Goal: Task Accomplishment & Management: Complete application form

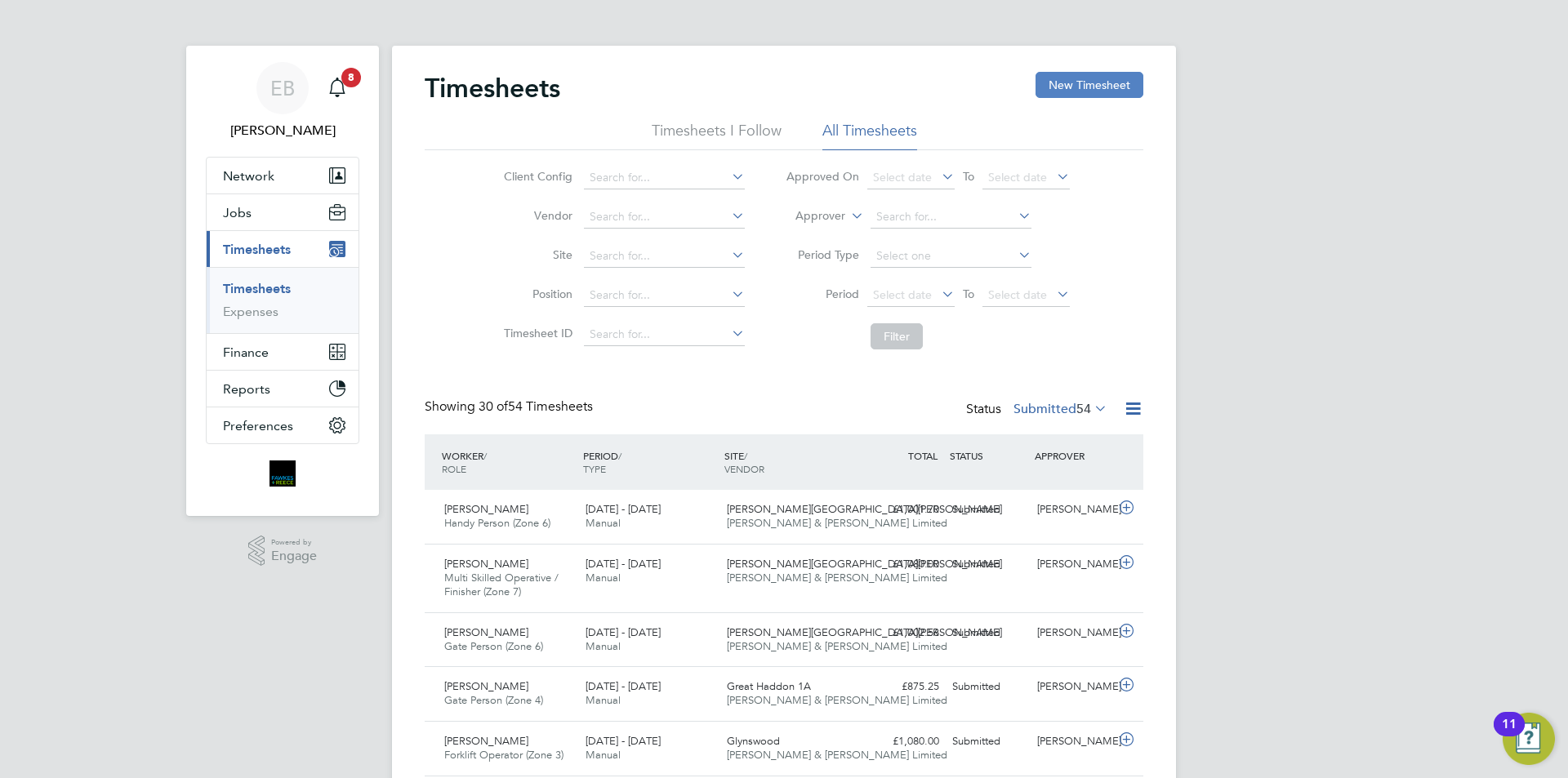
click at [1076, 82] on button "New Timesheet" at bounding box center [1089, 85] width 108 height 26
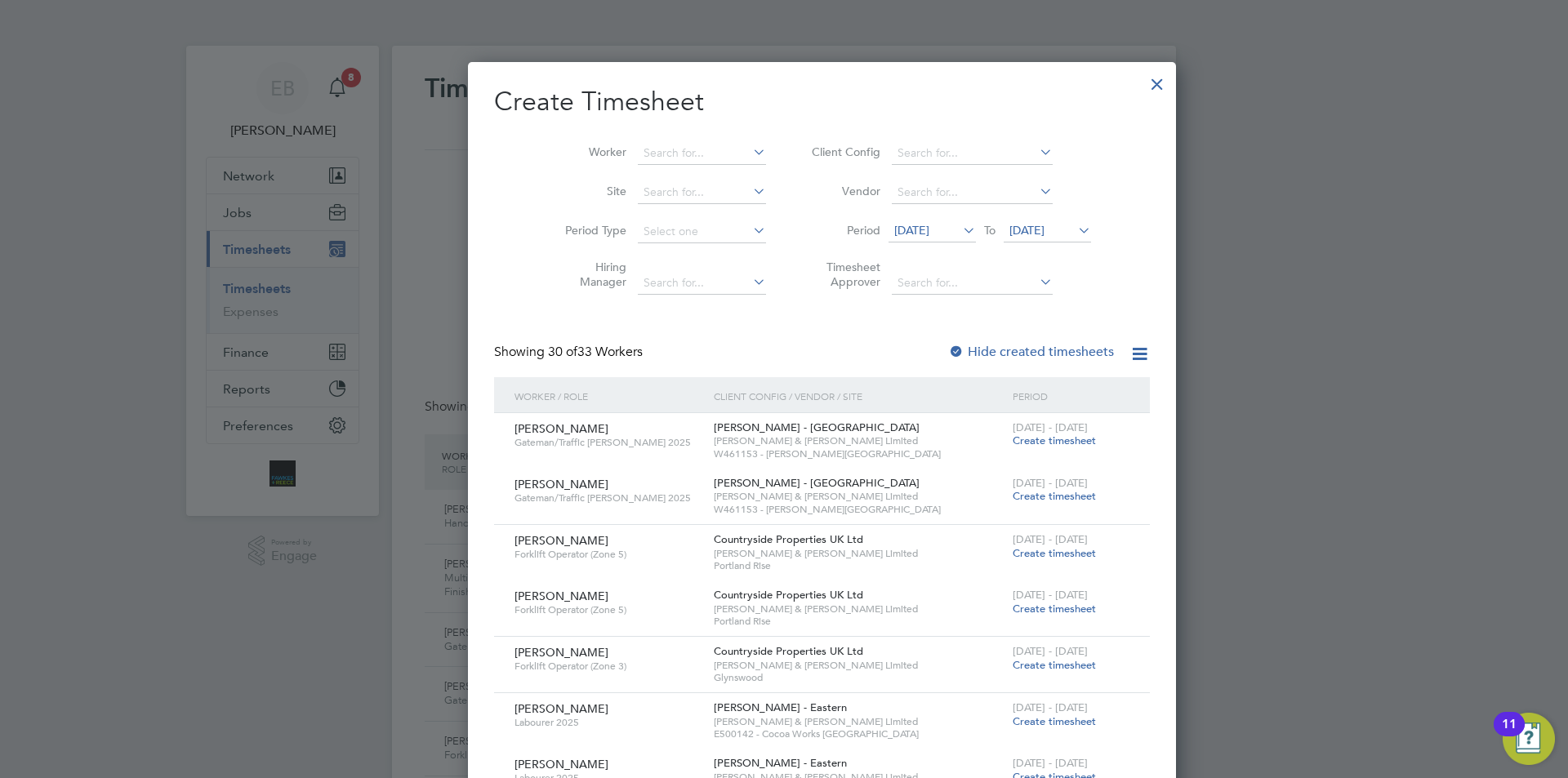
click at [915, 230] on span "[DATE]" at bounding box center [911, 230] width 35 height 15
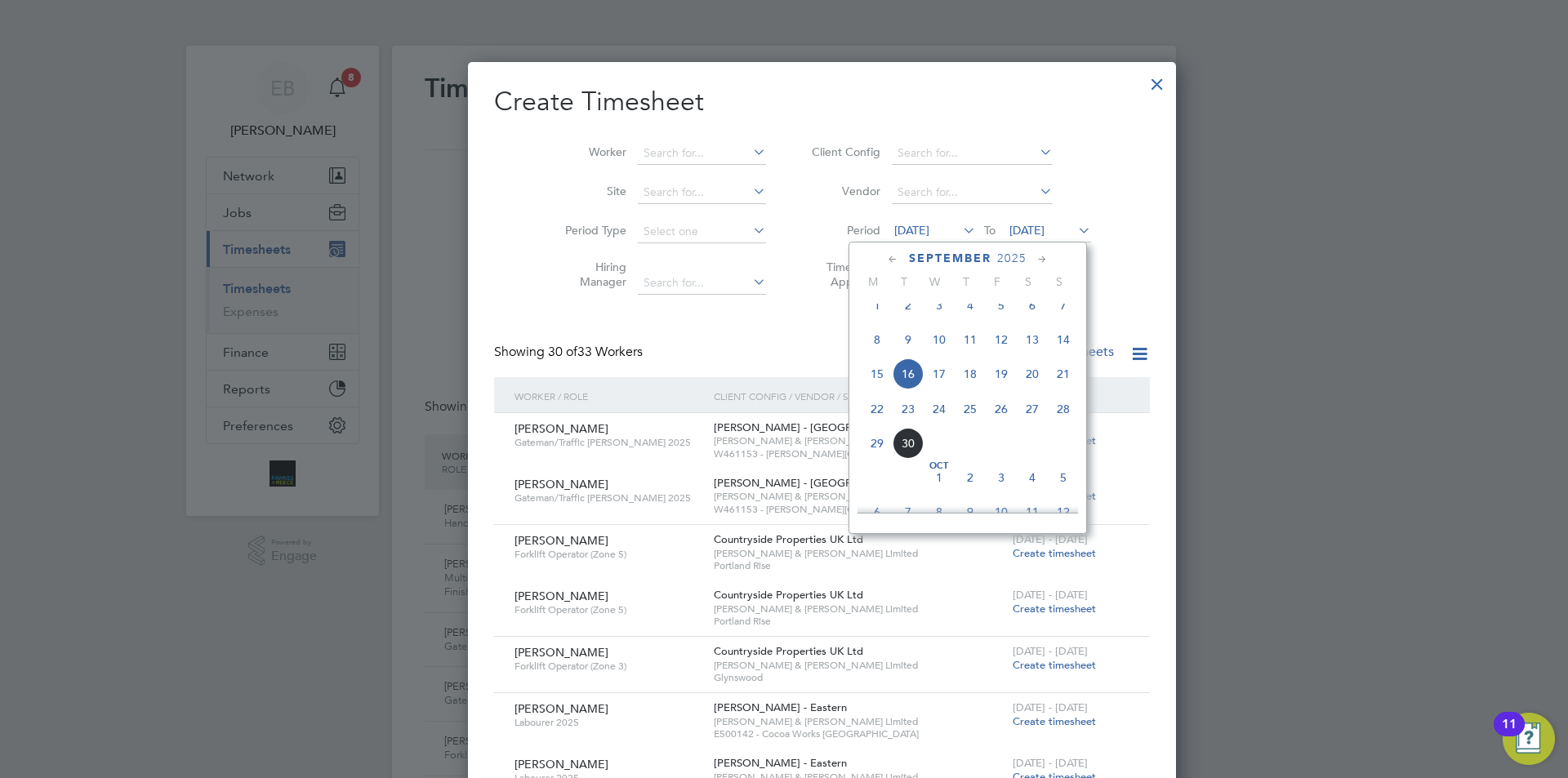
click at [868, 418] on span "22" at bounding box center [877, 409] width 31 height 31
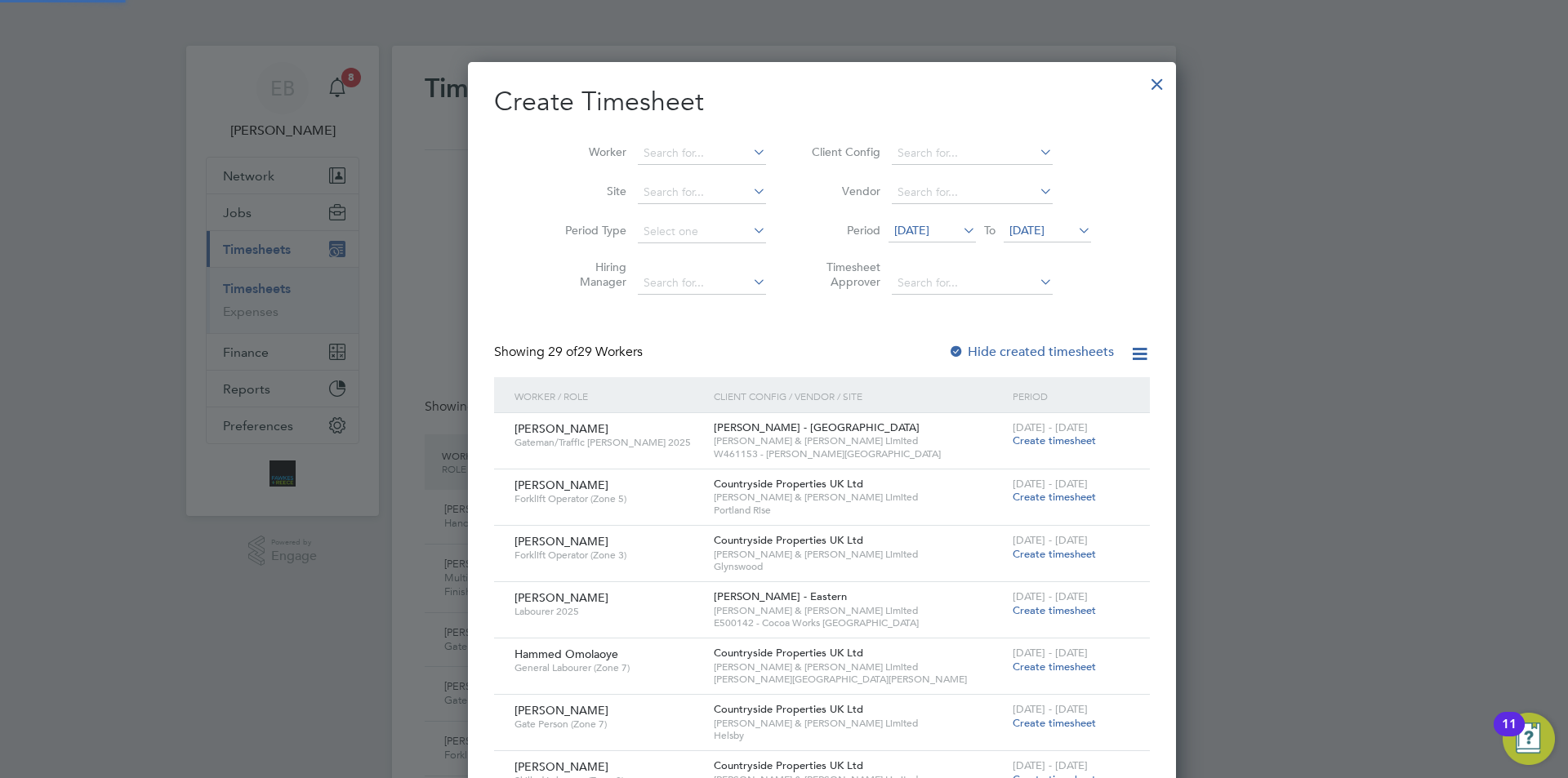
click at [1015, 220] on div "[DATE] To [DATE]" at bounding box center [990, 231] width 202 height 22
click at [1028, 234] on span "[DATE]" at bounding box center [1027, 230] width 35 height 15
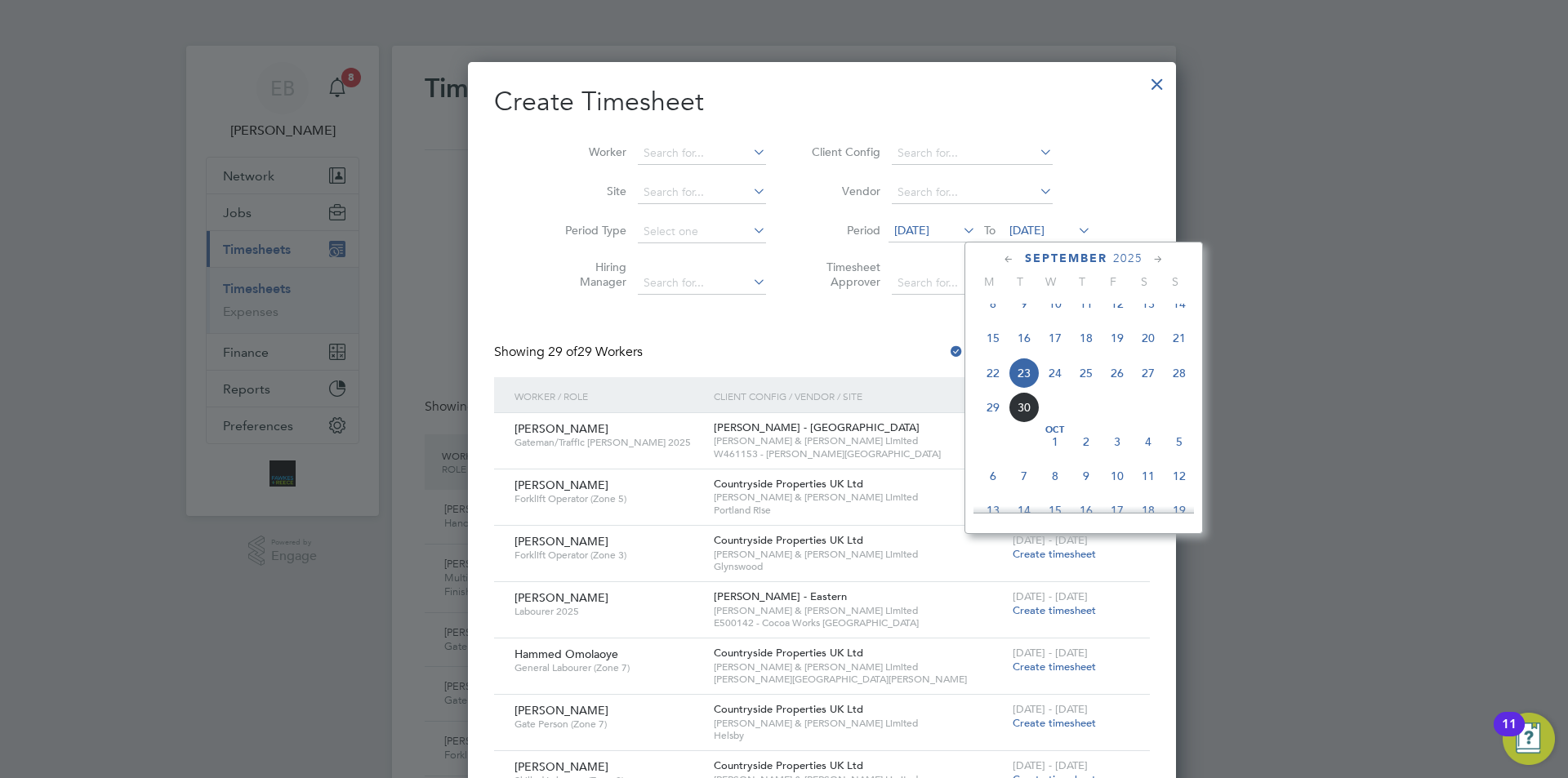
click at [1195, 386] on div "[DATE] M T W T F S S [DATE] 2 3 4 5 6 7 8 9 10 11 12 13 14 15 16 17 18 19 20 21…" at bounding box center [1083, 388] width 238 height 292
click at [1175, 386] on span "28" at bounding box center [1179, 373] width 31 height 31
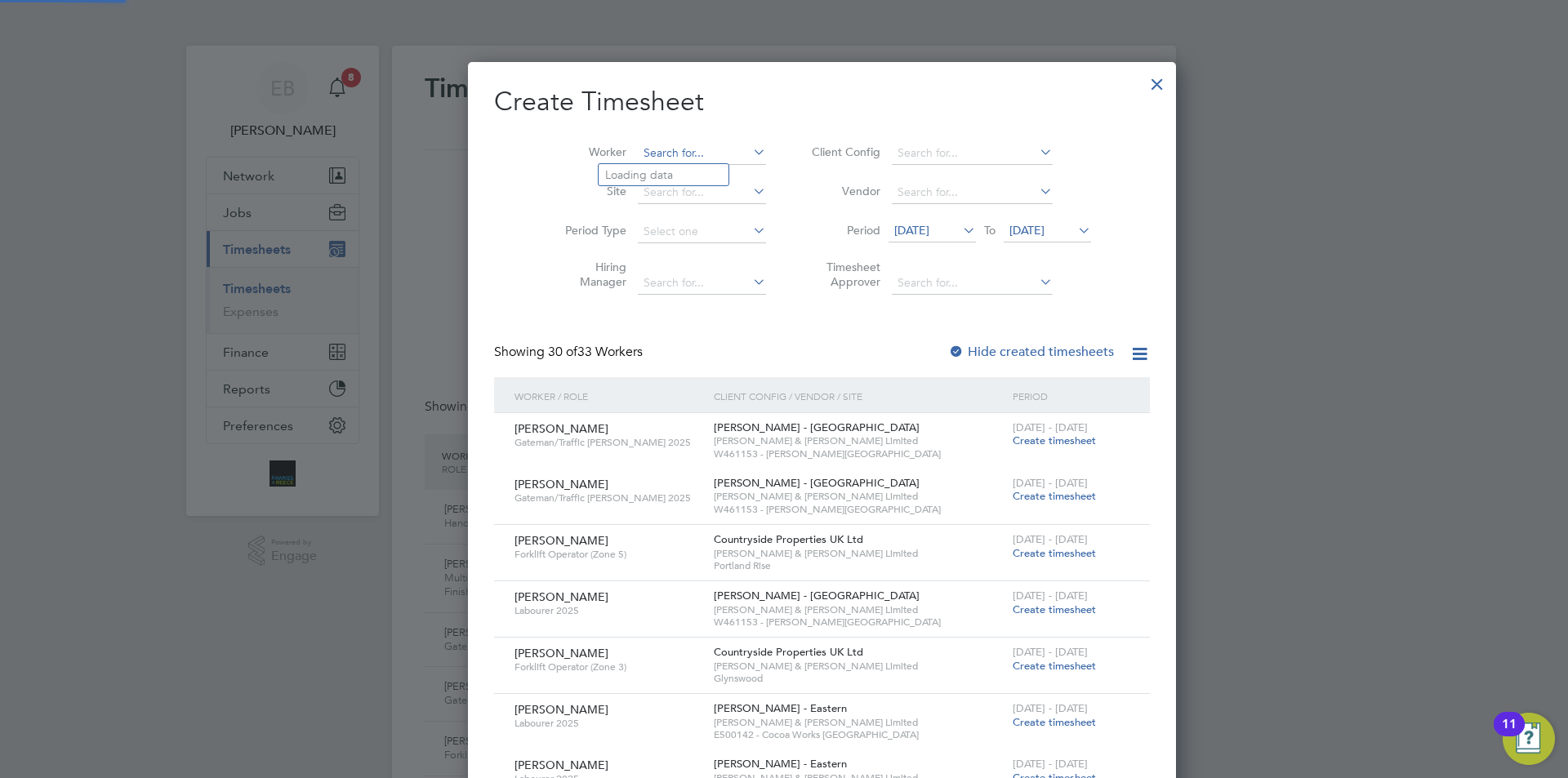
click at [645, 144] on input at bounding box center [702, 153] width 128 height 22
type input "[PERSON_NAME]"
click at [673, 187] on input at bounding box center [702, 192] width 128 height 22
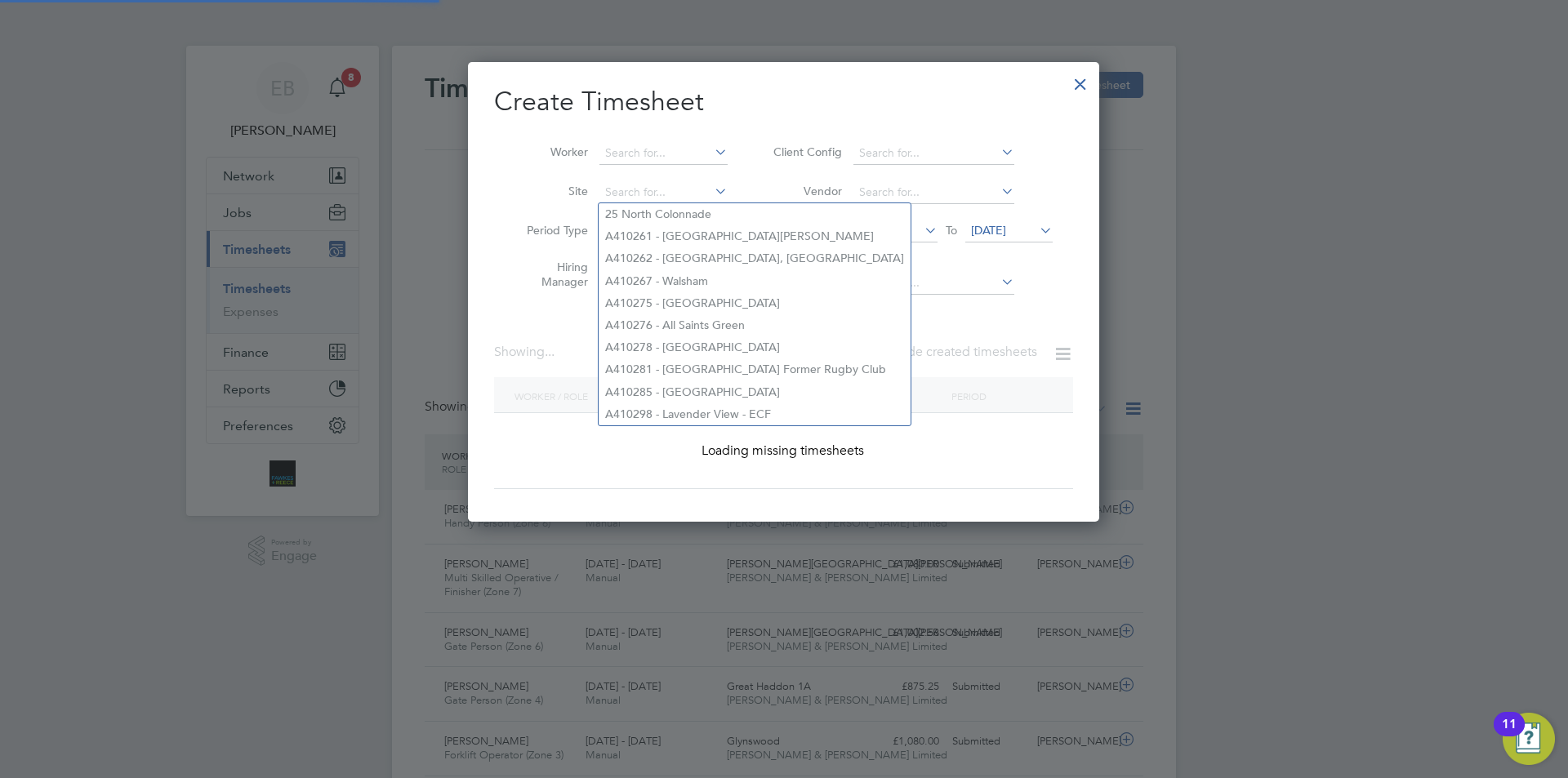
click at [677, 173] on li "Site" at bounding box center [620, 193] width 254 height 39
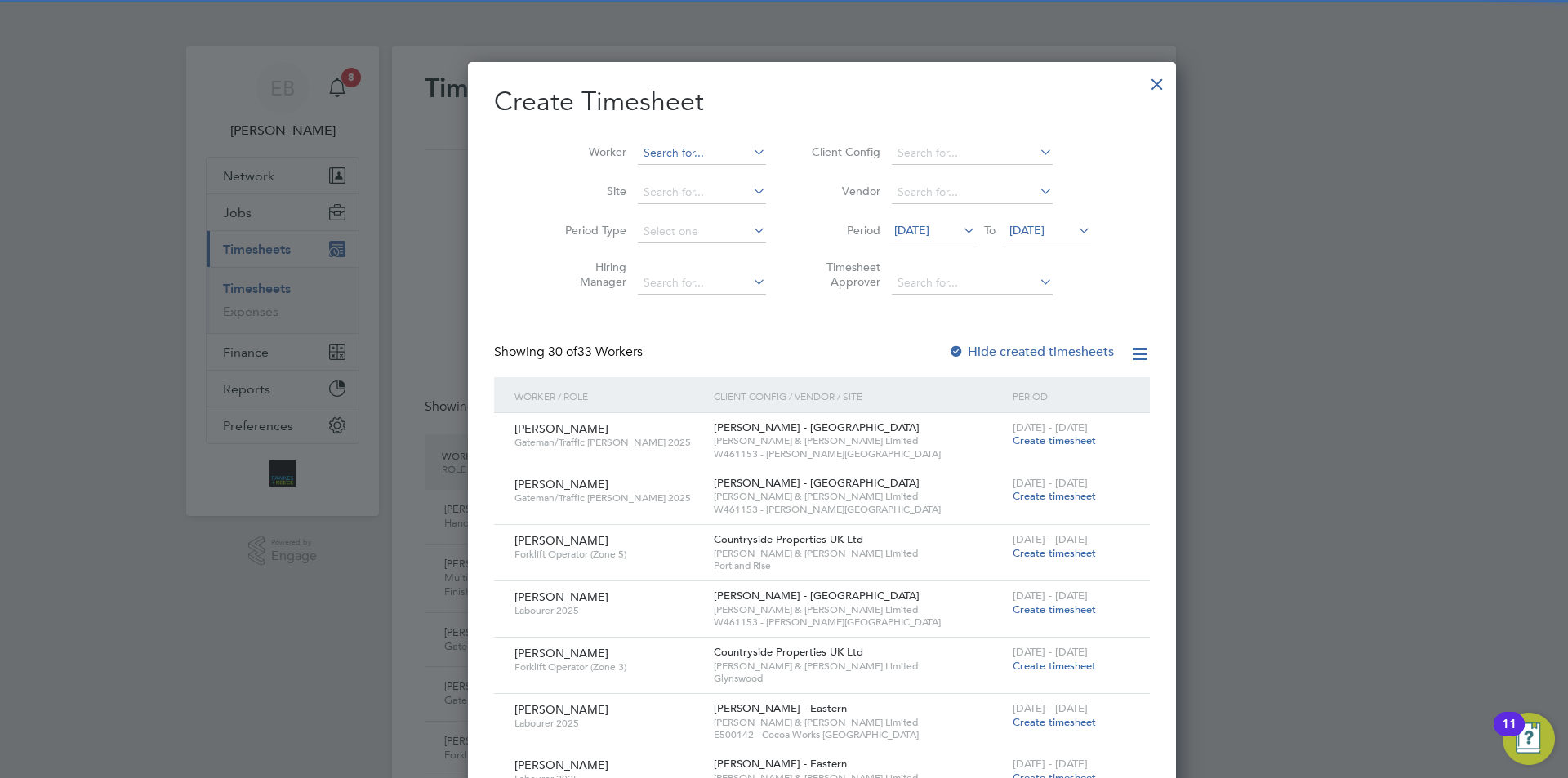
click at [674, 152] on input at bounding box center [702, 153] width 128 height 22
click at [703, 169] on b "Pat" at bounding box center [711, 175] width 18 height 14
type input "[PERSON_NAME]"
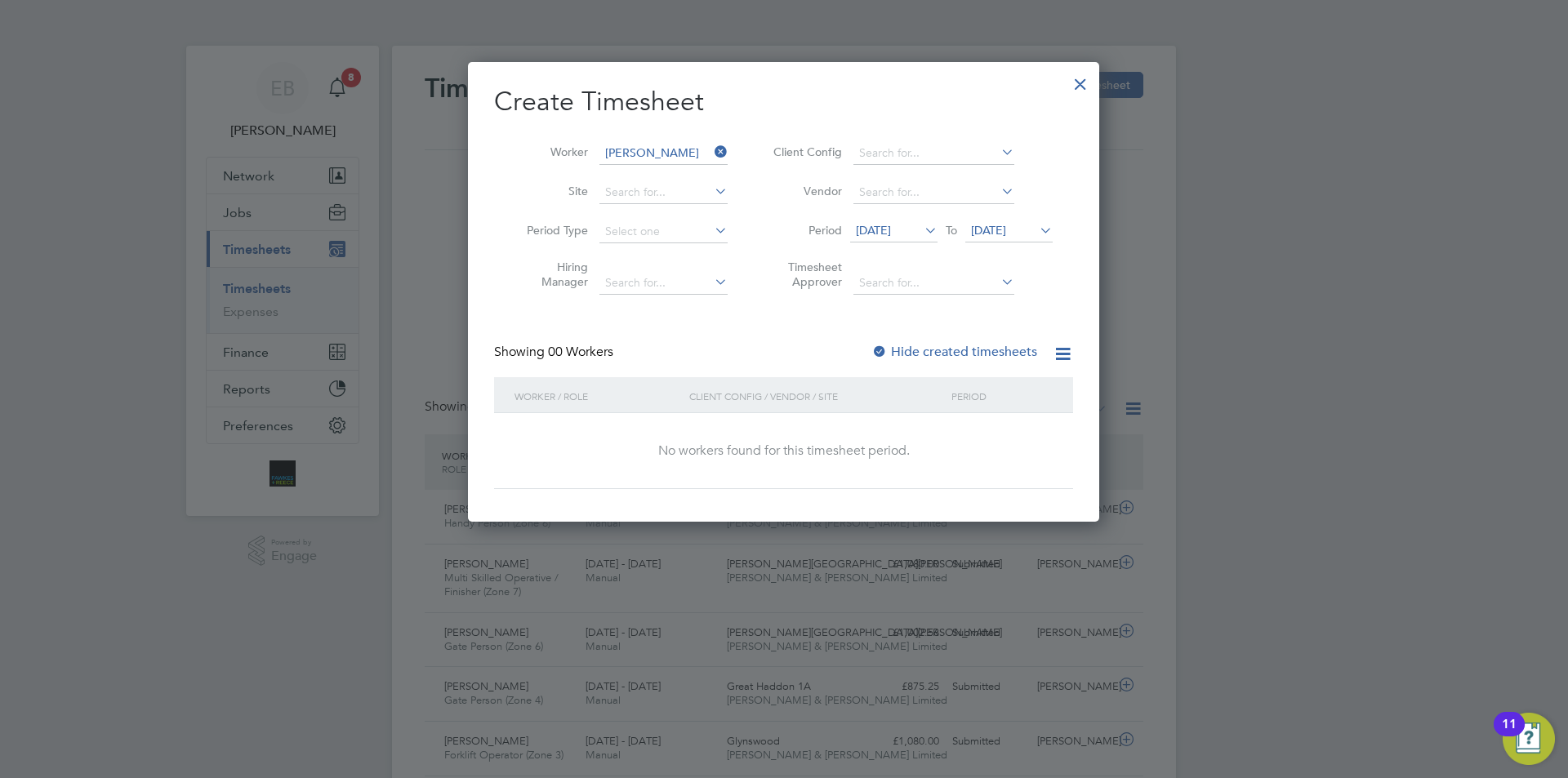
click at [996, 353] on label "Hide created timesheets" at bounding box center [954, 352] width 165 height 17
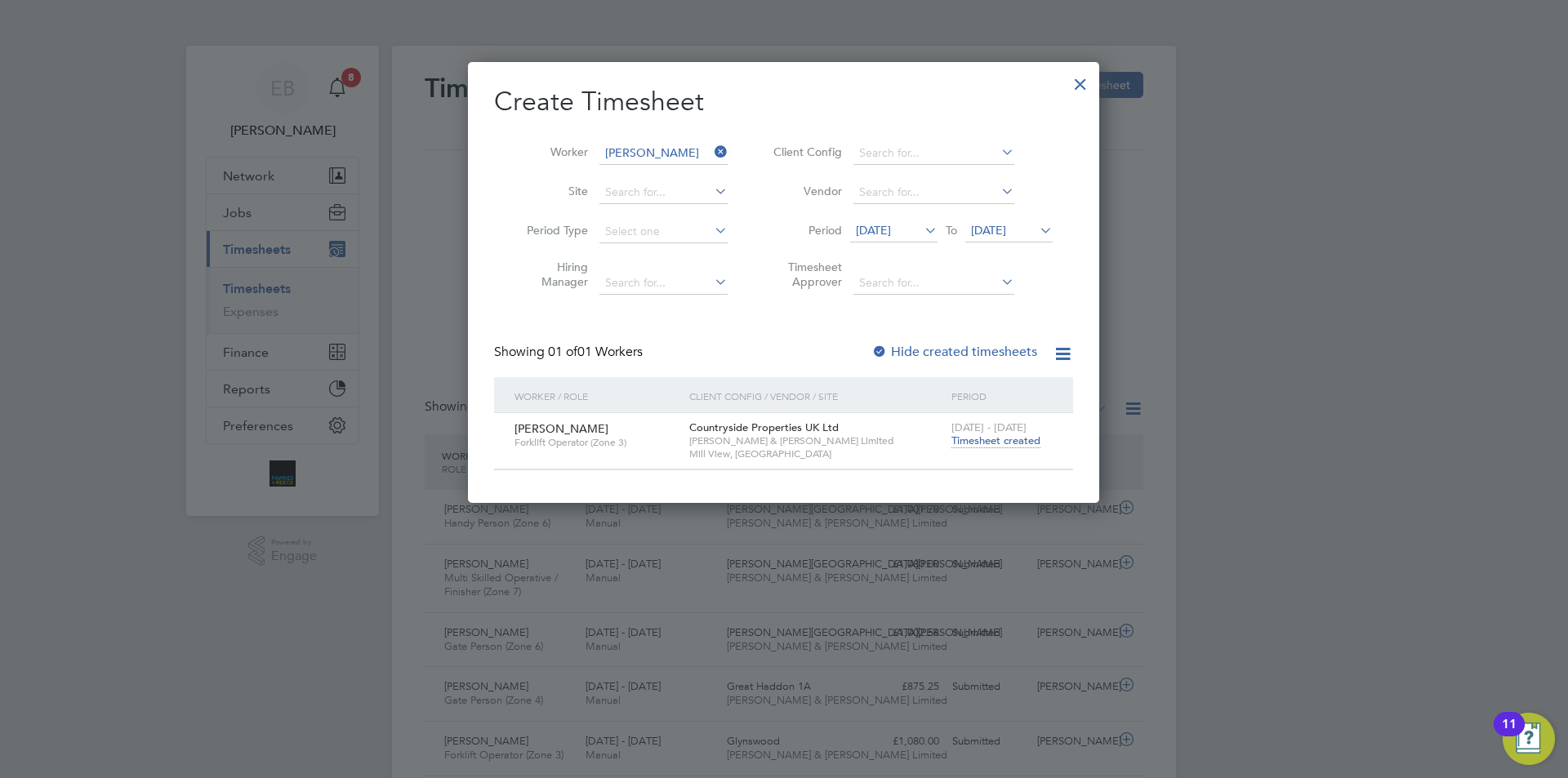
click at [1026, 444] on span "Timesheet created" at bounding box center [995, 440] width 89 height 15
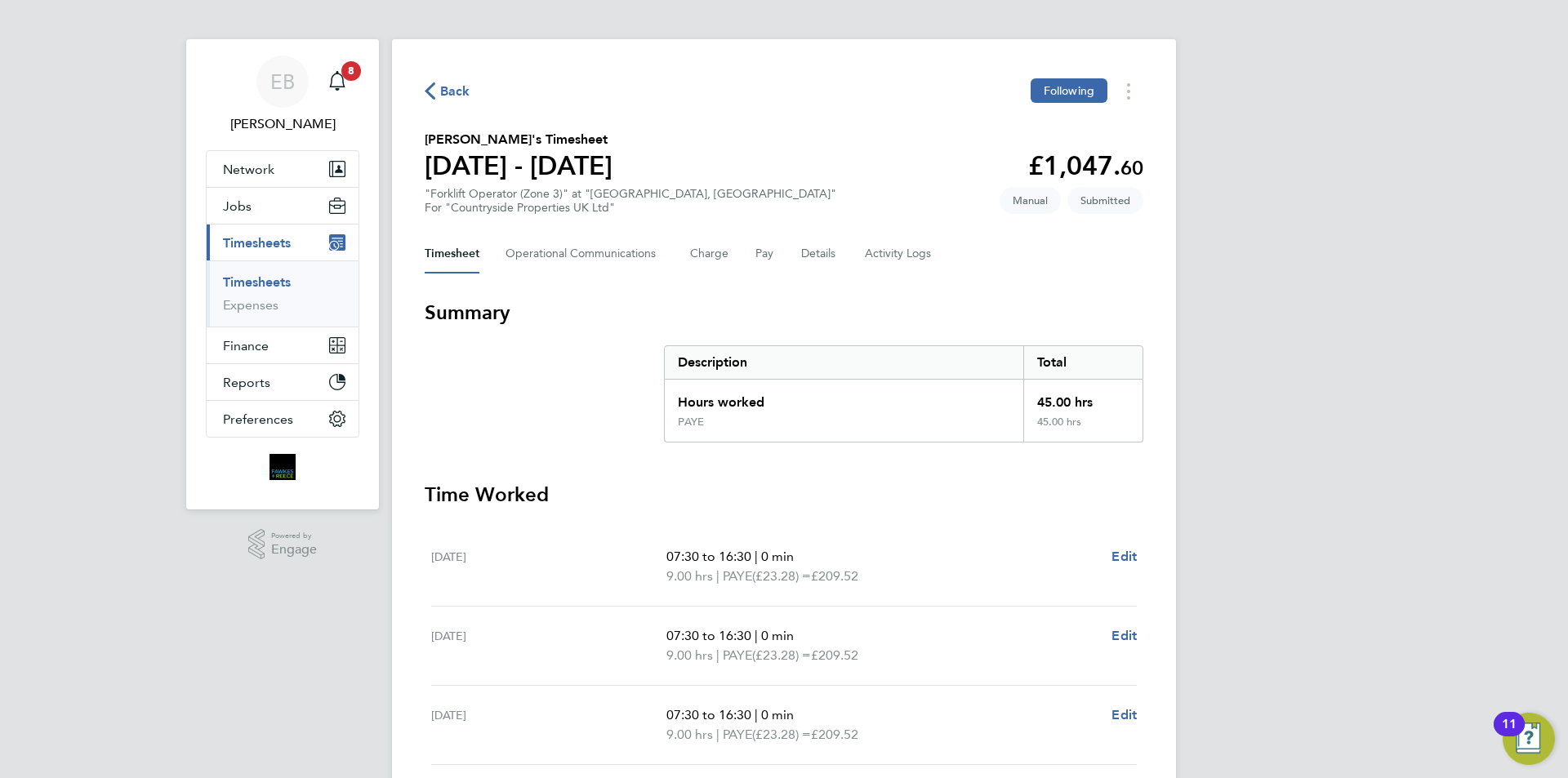
click at [449, 87] on span "Back" at bounding box center [455, 92] width 30 height 19
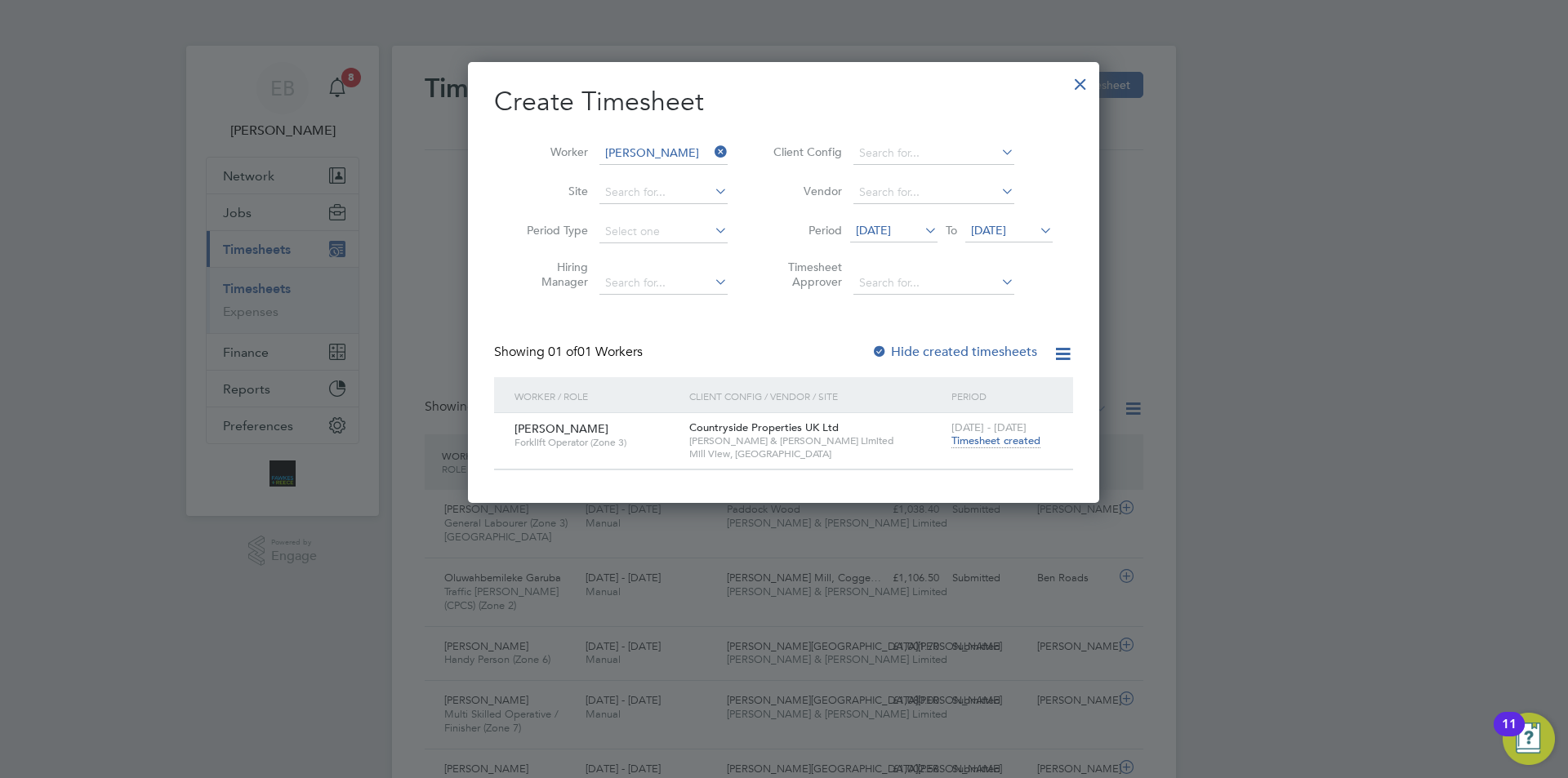
scroll to position [42, 142]
click at [1084, 93] on div at bounding box center [1080, 80] width 29 height 29
